Goal: Book appointment/travel/reservation

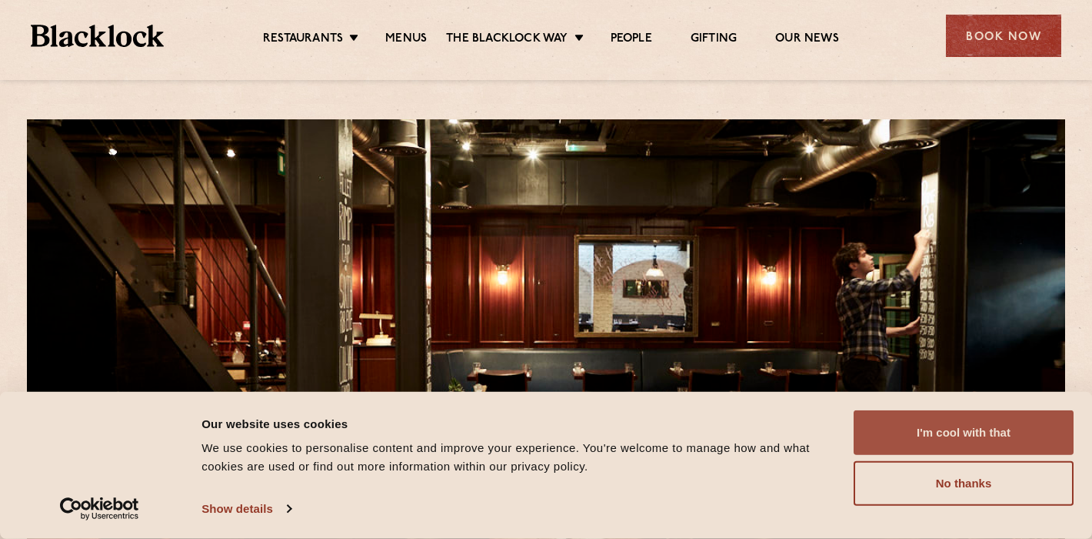
click at [911, 425] on button "I'm cool with that" at bounding box center [964, 432] width 220 height 45
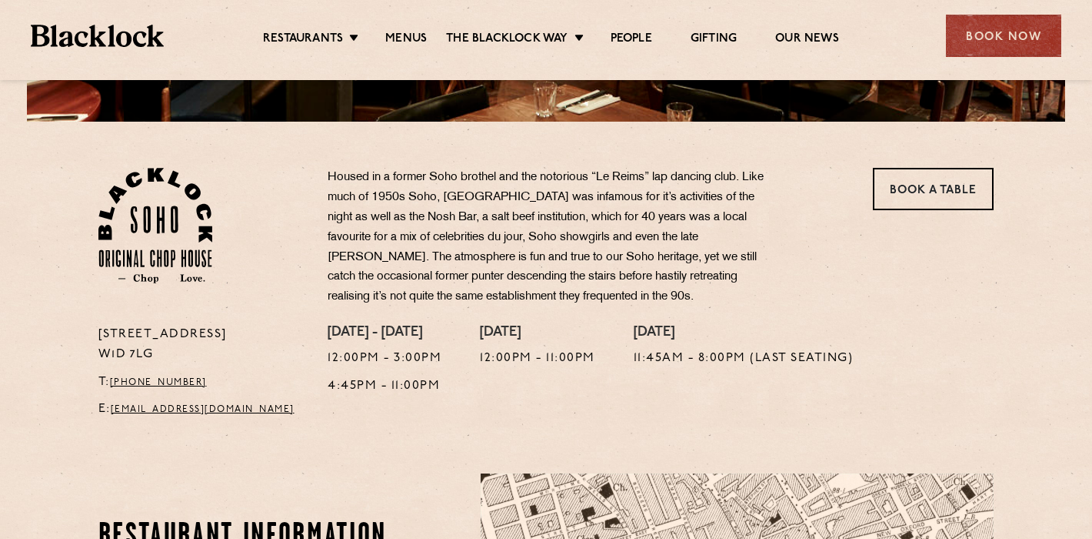
scroll to position [457, 0]
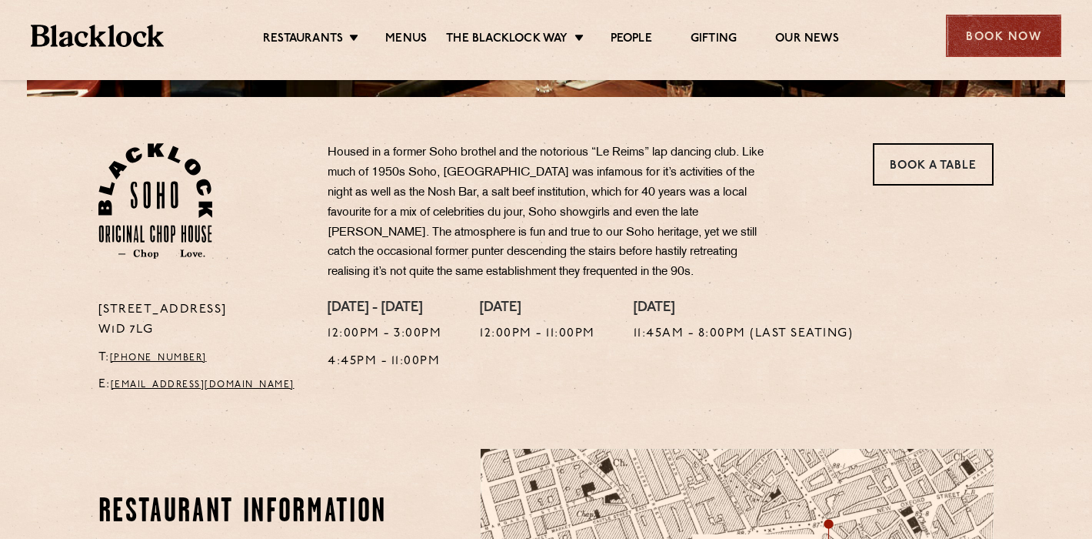
click at [985, 32] on div "Book Now" at bounding box center [1003, 36] width 115 height 42
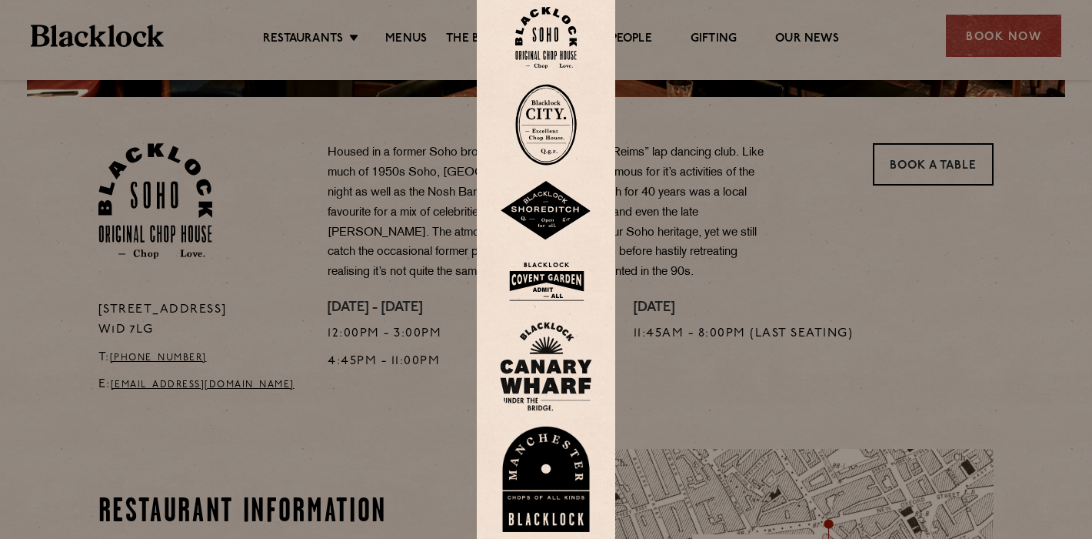
click at [940, 167] on div at bounding box center [546, 269] width 1092 height 539
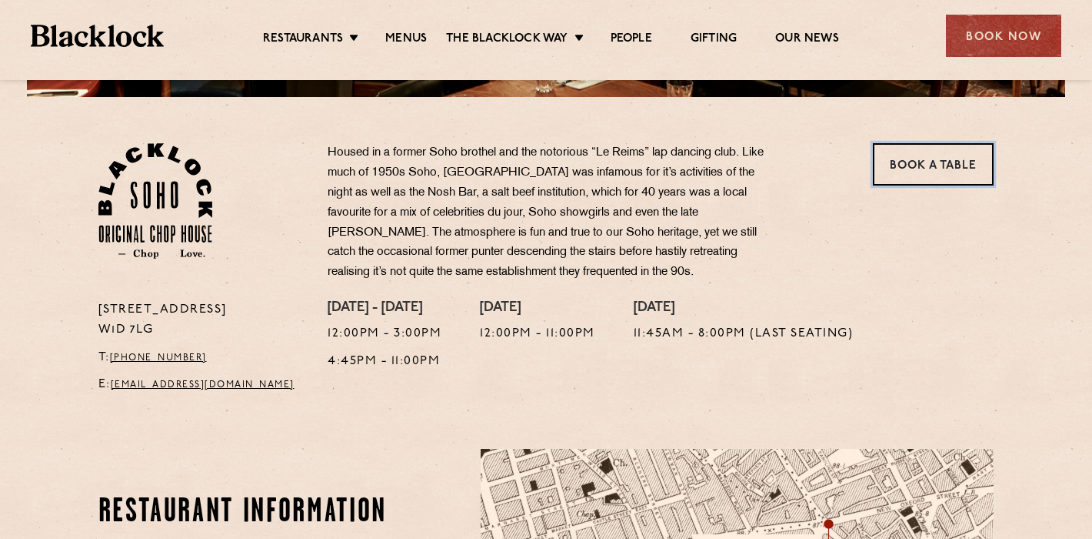
click at [940, 167] on link "Book a Table" at bounding box center [933, 164] width 121 height 42
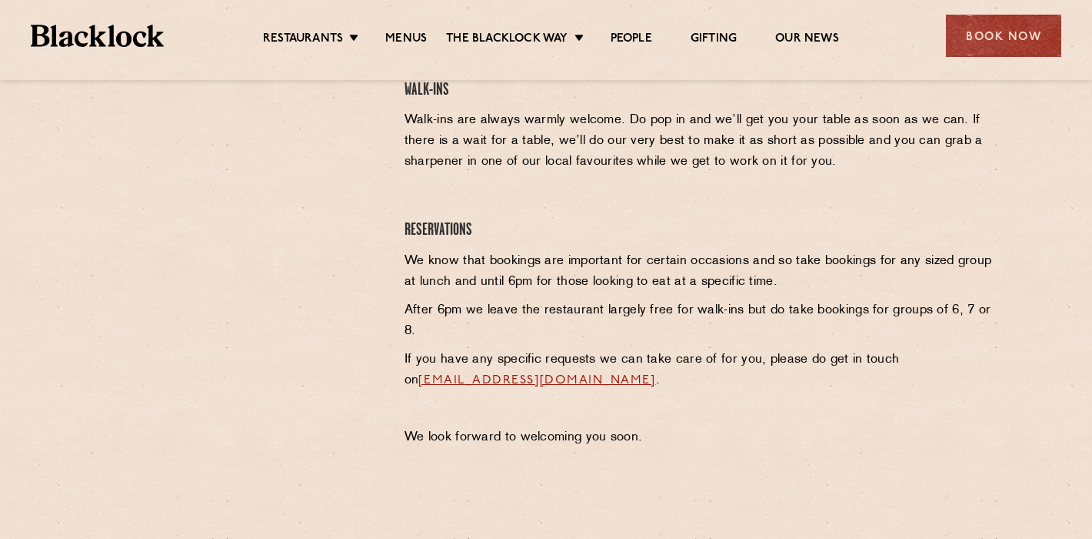
scroll to position [540, 0]
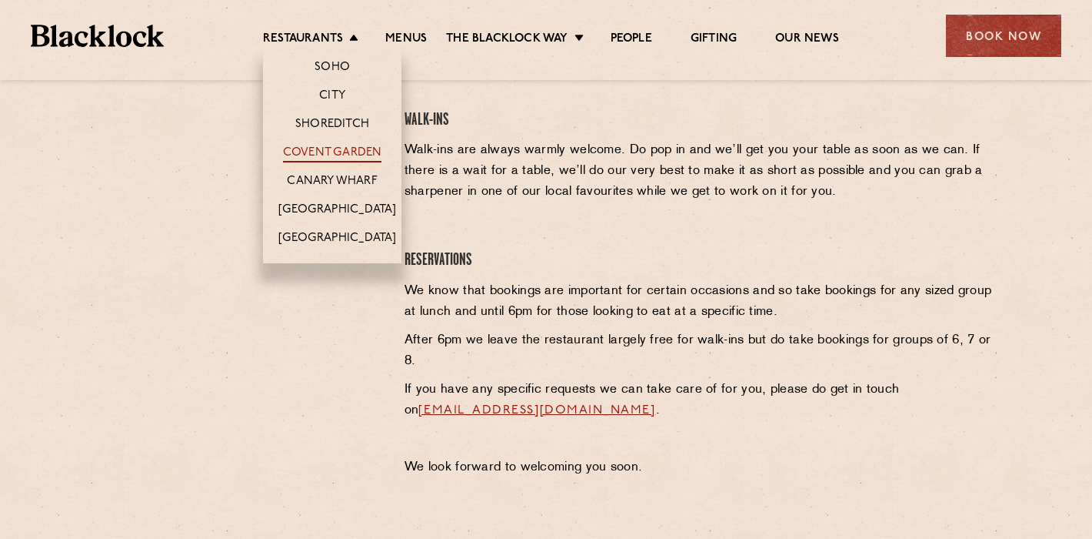
click at [329, 152] on link "Covent Garden" at bounding box center [332, 153] width 99 height 17
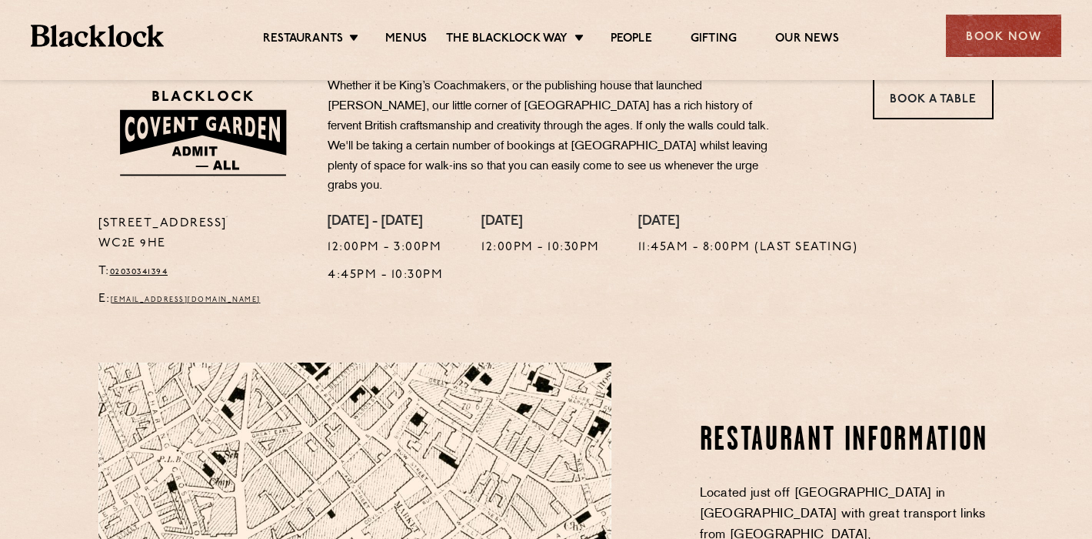
scroll to position [524, 0]
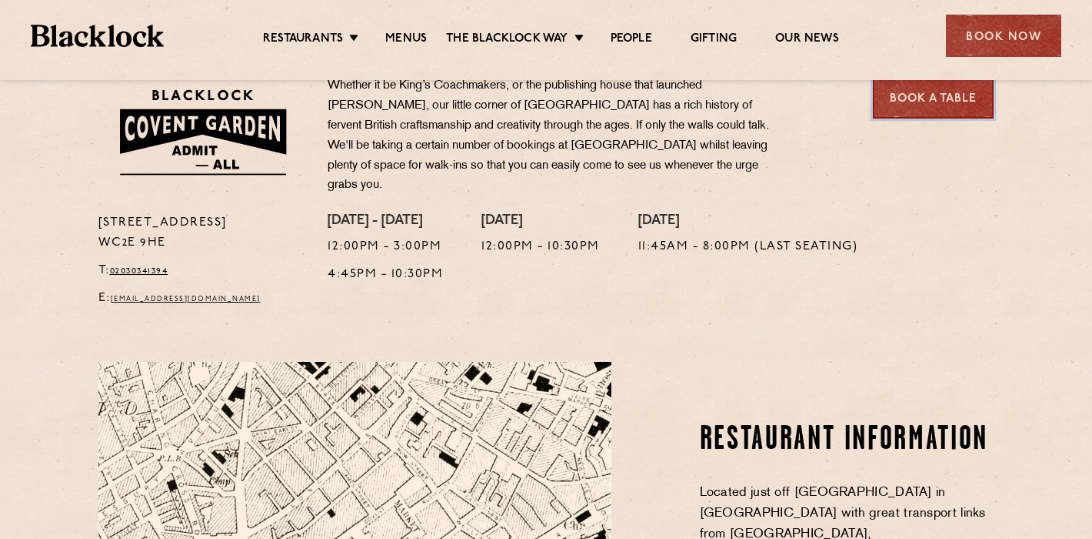
click at [919, 98] on link "Book a Table" at bounding box center [933, 97] width 121 height 42
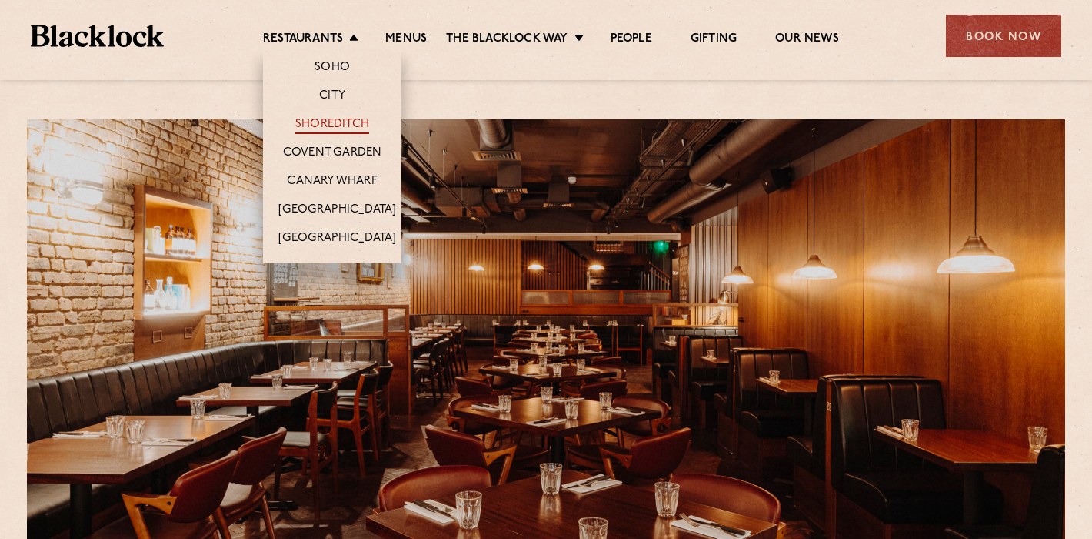
click at [307, 122] on link "Shoreditch" at bounding box center [332, 125] width 74 height 17
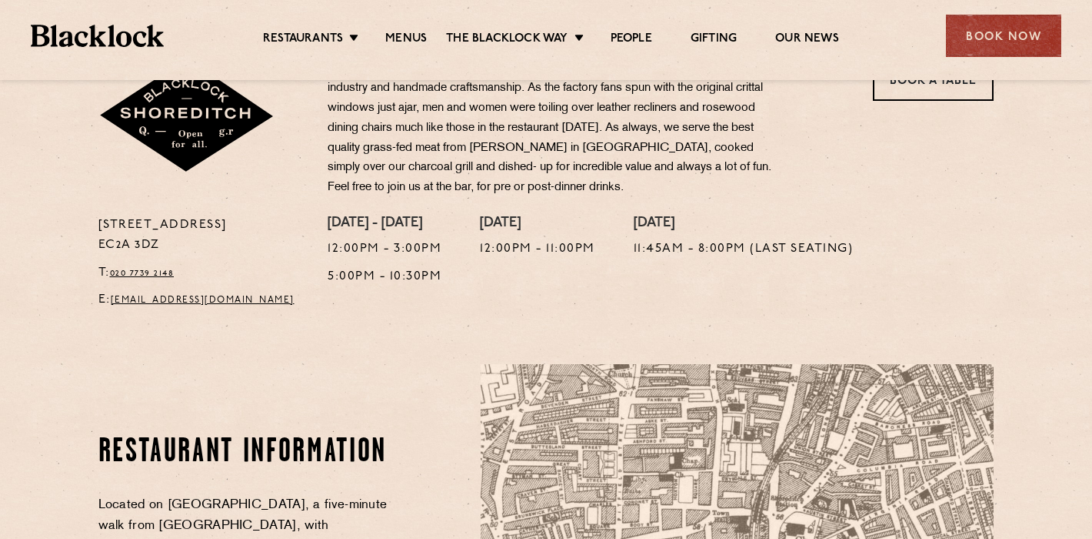
scroll to position [544, 0]
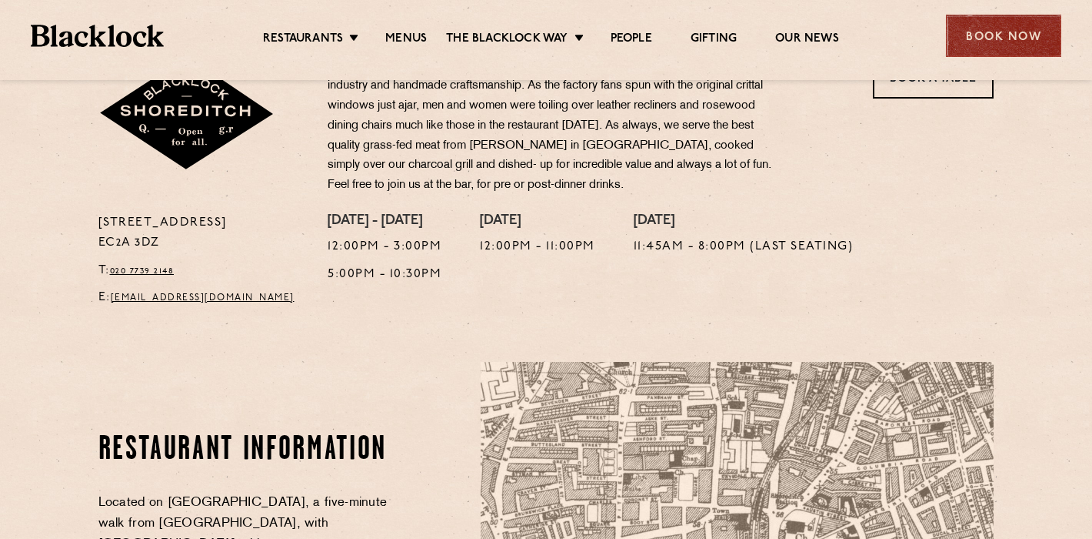
click at [989, 35] on div "Book Now" at bounding box center [1003, 36] width 115 height 42
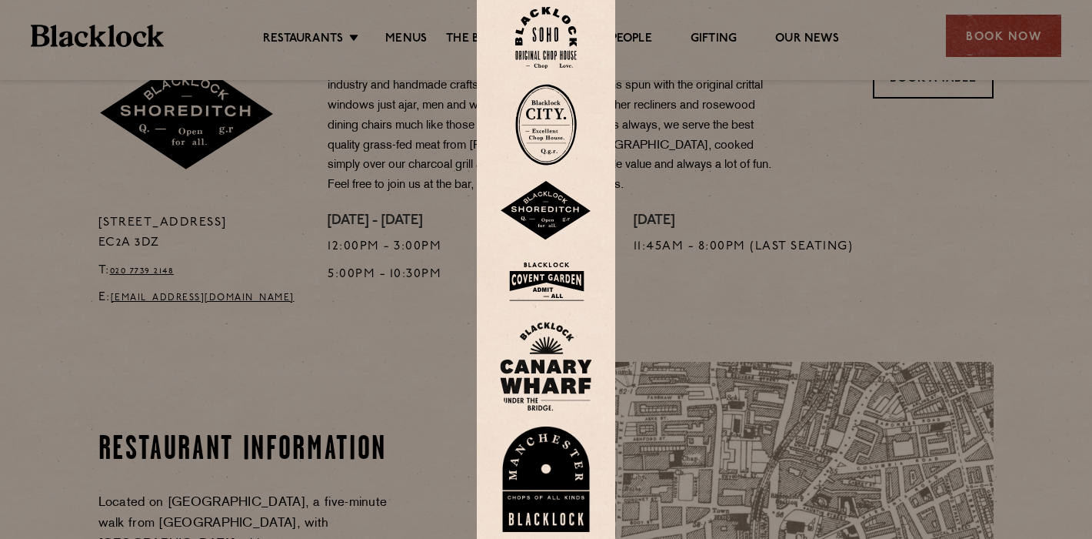
click at [985, 38] on div at bounding box center [546, 269] width 1092 height 539
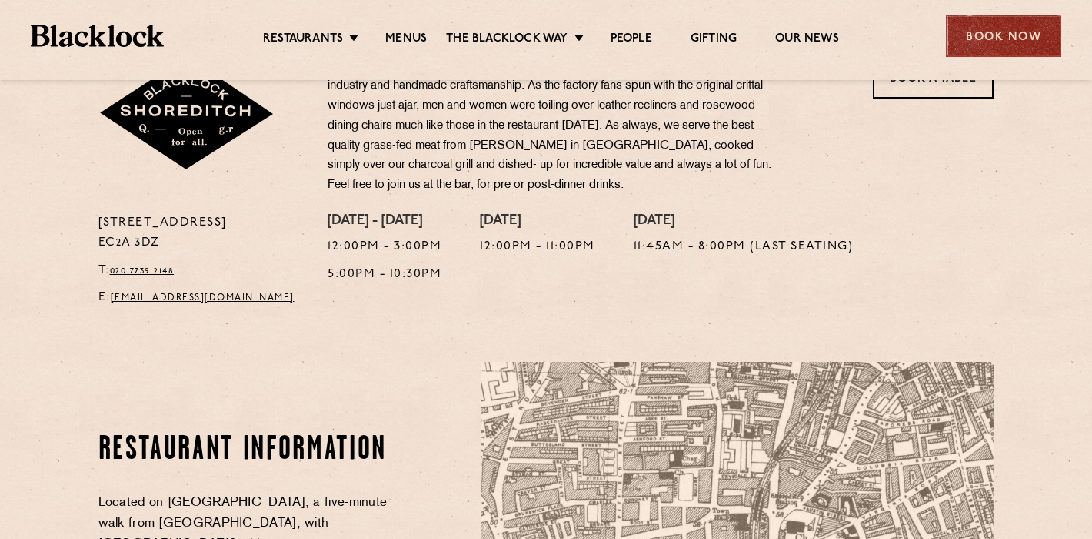
click at [984, 35] on div "Book Now" at bounding box center [1003, 36] width 115 height 42
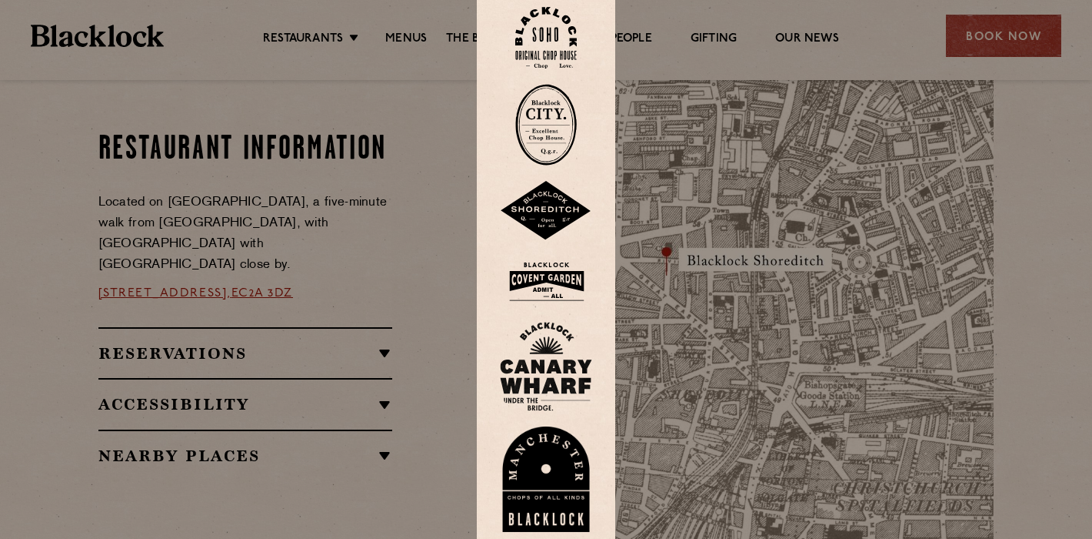
scroll to position [851, 0]
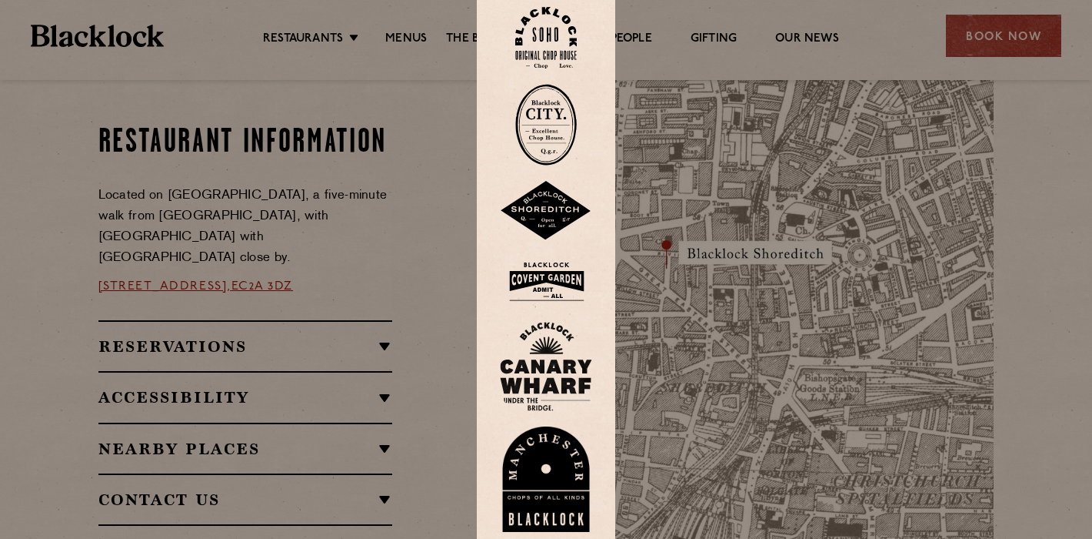
click at [545, 216] on img at bounding box center [546, 211] width 92 height 60
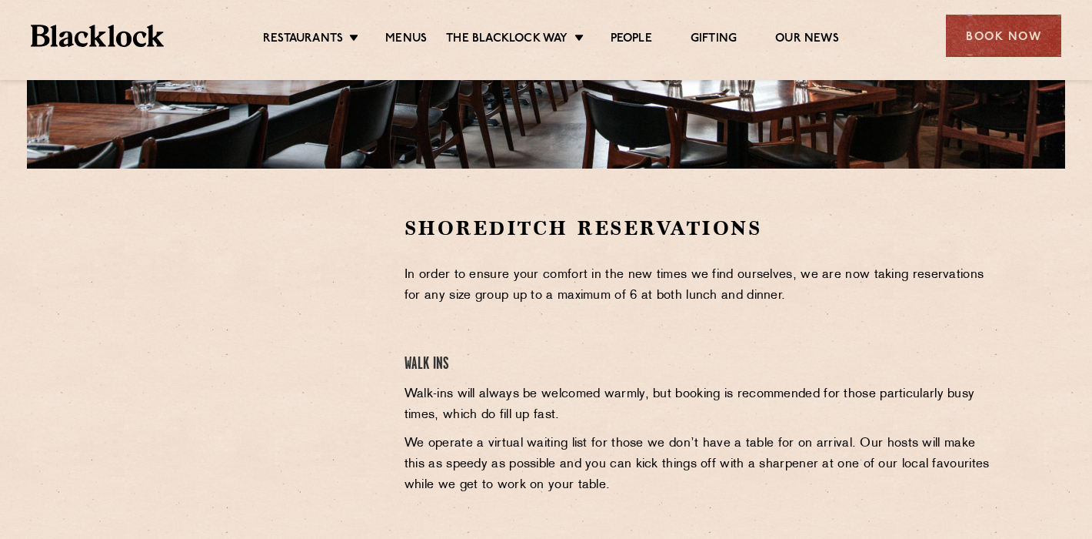
scroll to position [368, 0]
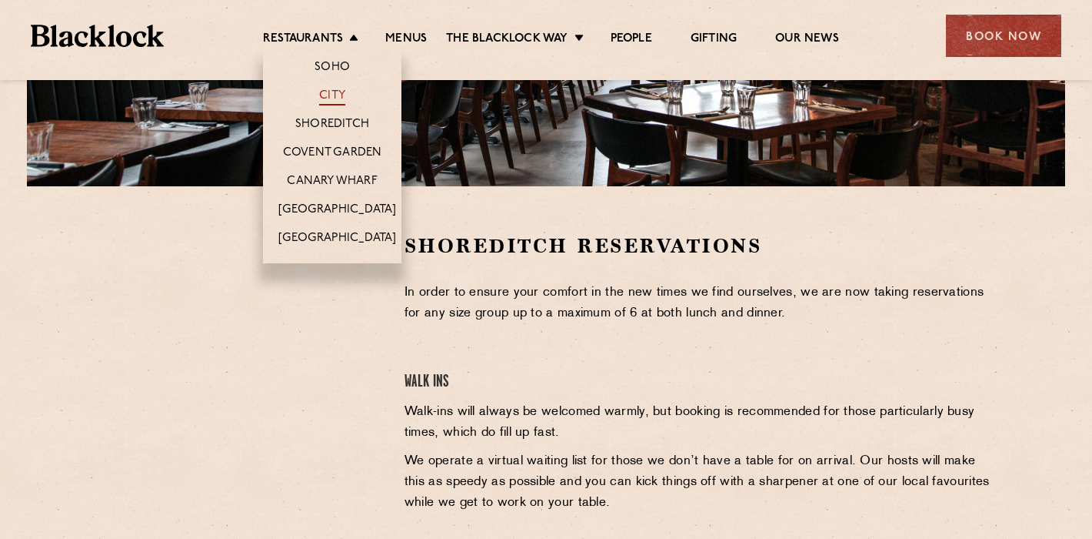
click at [335, 90] on link "City" at bounding box center [332, 96] width 26 height 17
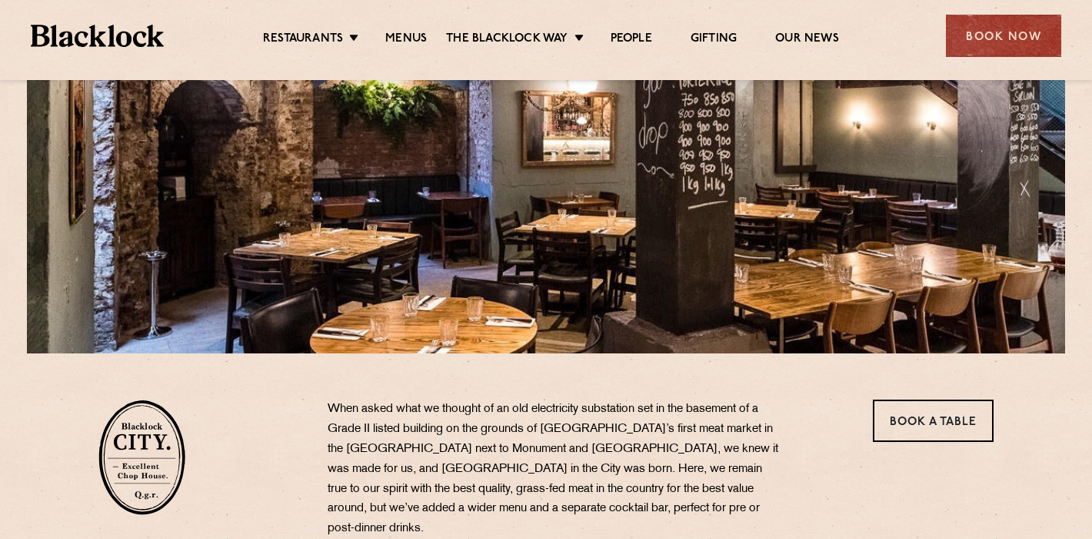
scroll to position [267, 0]
